Goal: Check status

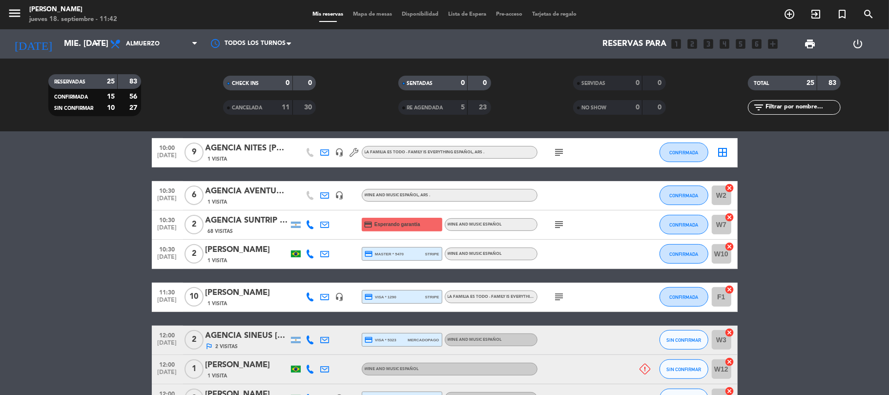
scroll to position [260, 0]
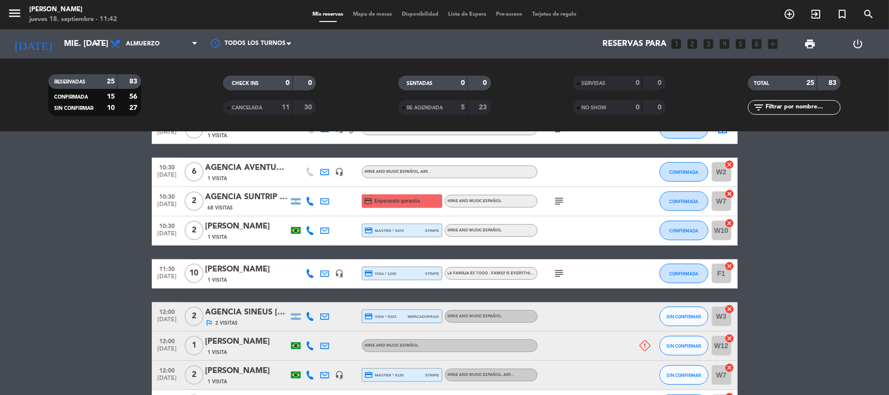
click at [254, 313] on div "AGENCIA SINEUS [PERSON_NAME] X2" at bounding box center [247, 312] width 83 height 13
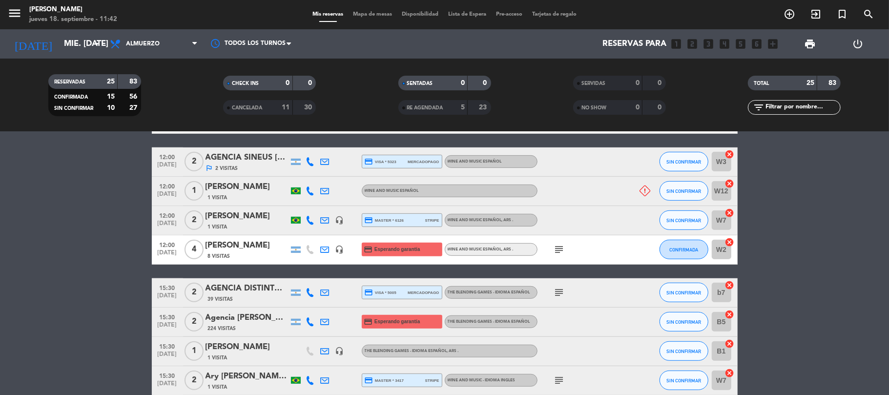
scroll to position [456, 0]
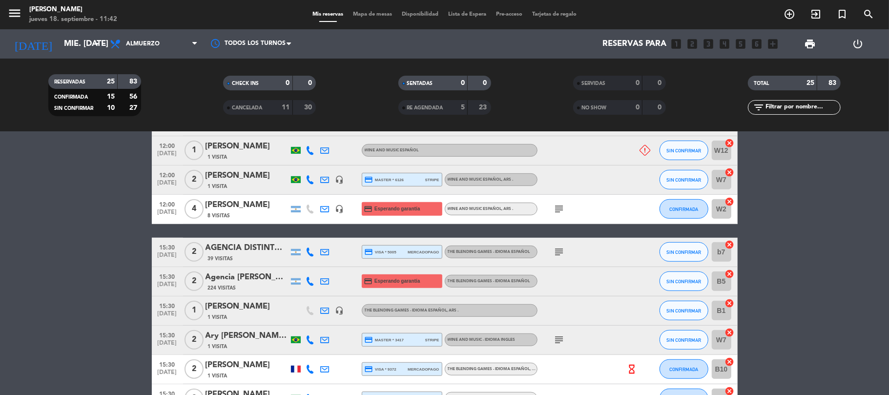
click at [264, 247] on div "AGENCIA DISTINTOS [PERSON_NAME] X 2" at bounding box center [247, 248] width 83 height 13
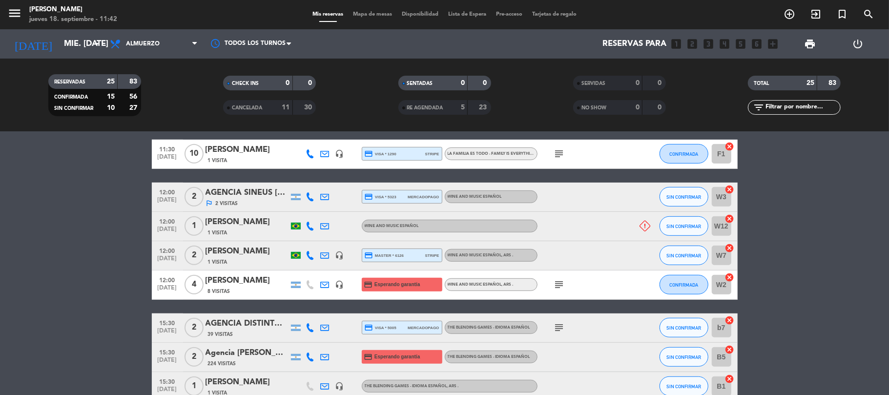
scroll to position [391, 0]
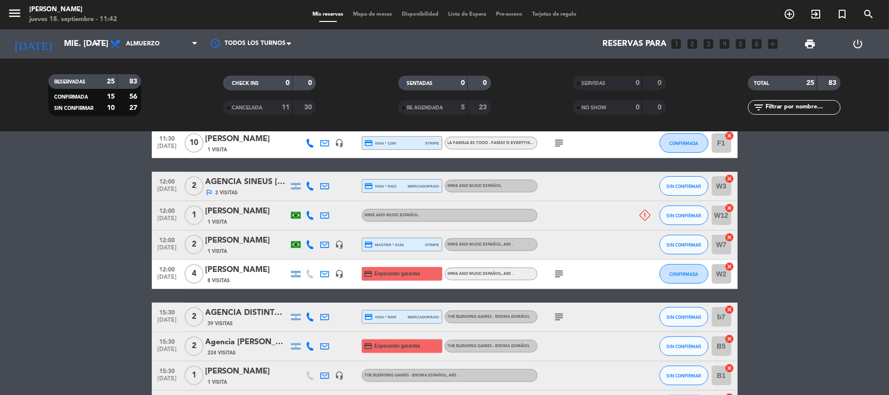
click at [252, 340] on div "Agencia [PERSON_NAME] Holidays - [PERSON_NAME] Junior x2" at bounding box center [247, 342] width 83 height 13
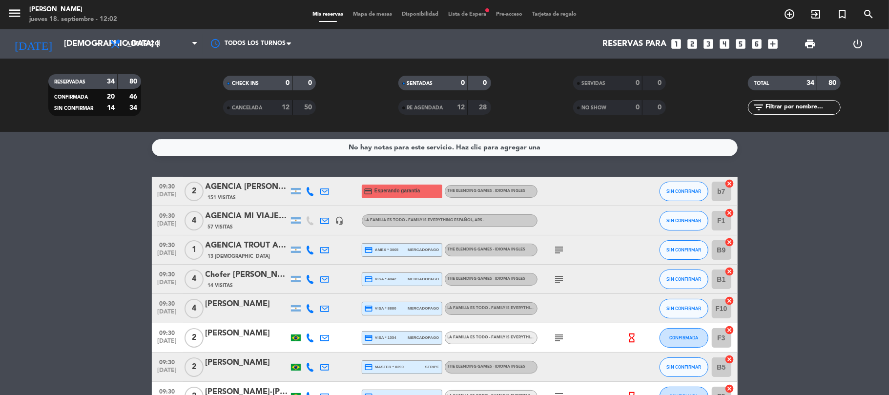
click at [256, 239] on div "AGENCIA TROUT AND WINE: Jamel Larbi" at bounding box center [247, 245] width 83 height 13
